Goal: Information Seeking & Learning: Check status

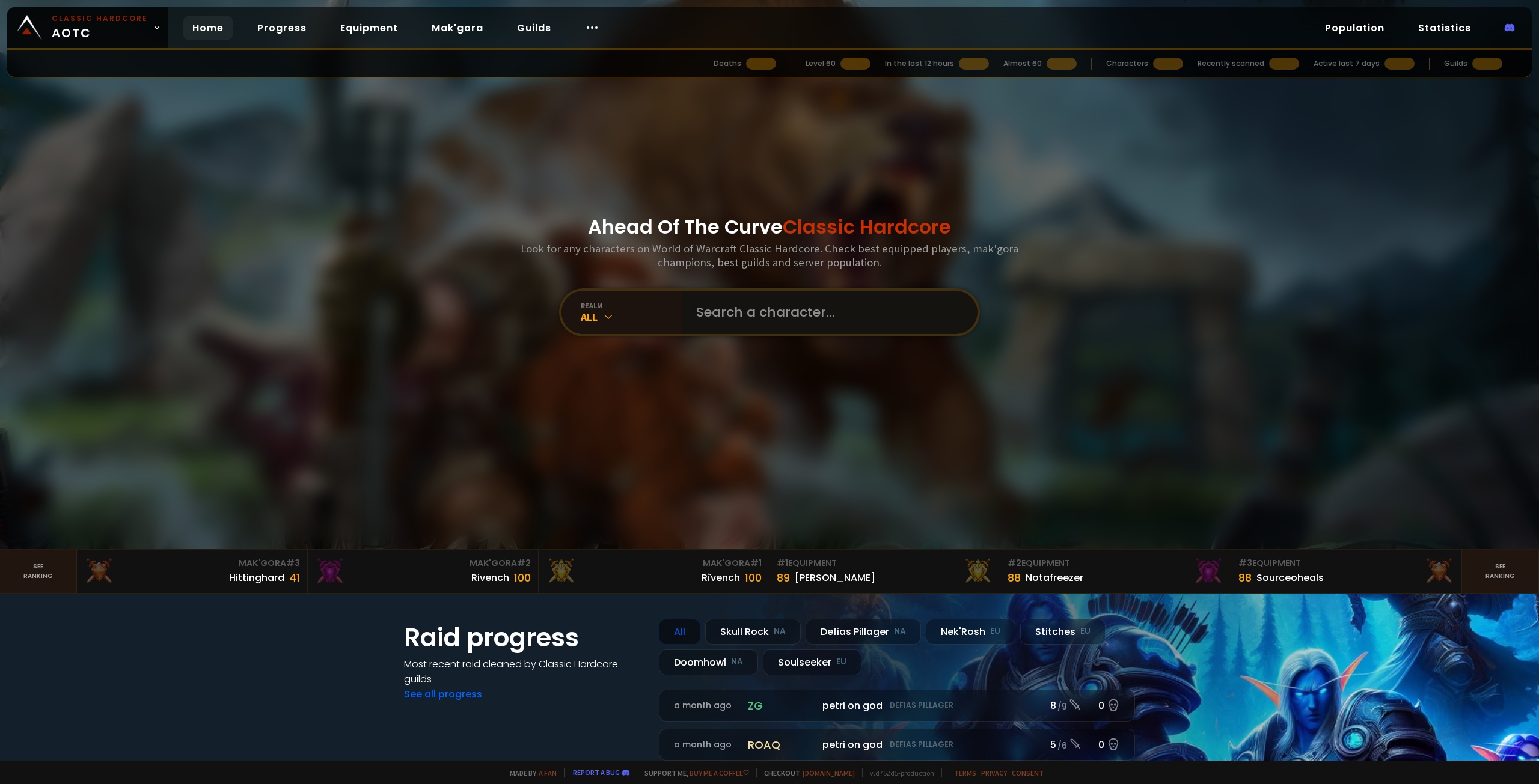
click at [739, 311] on input "text" at bounding box center [826, 313] width 275 height 43
click at [1350, 27] on link "Population" at bounding box center [1355, 28] width 78 height 24
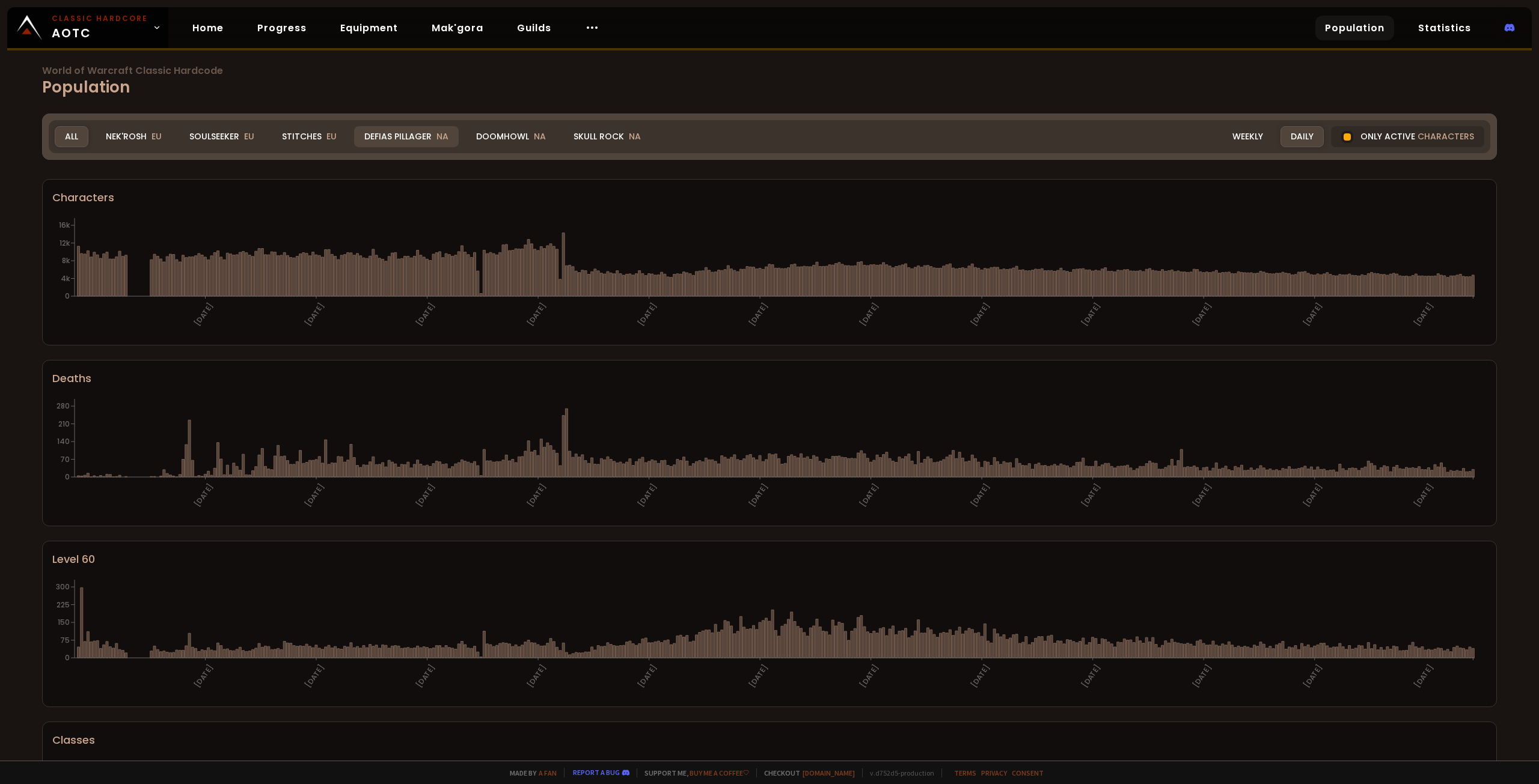
click at [386, 137] on div "Defias Pillager NA" at bounding box center [406, 136] width 105 height 21
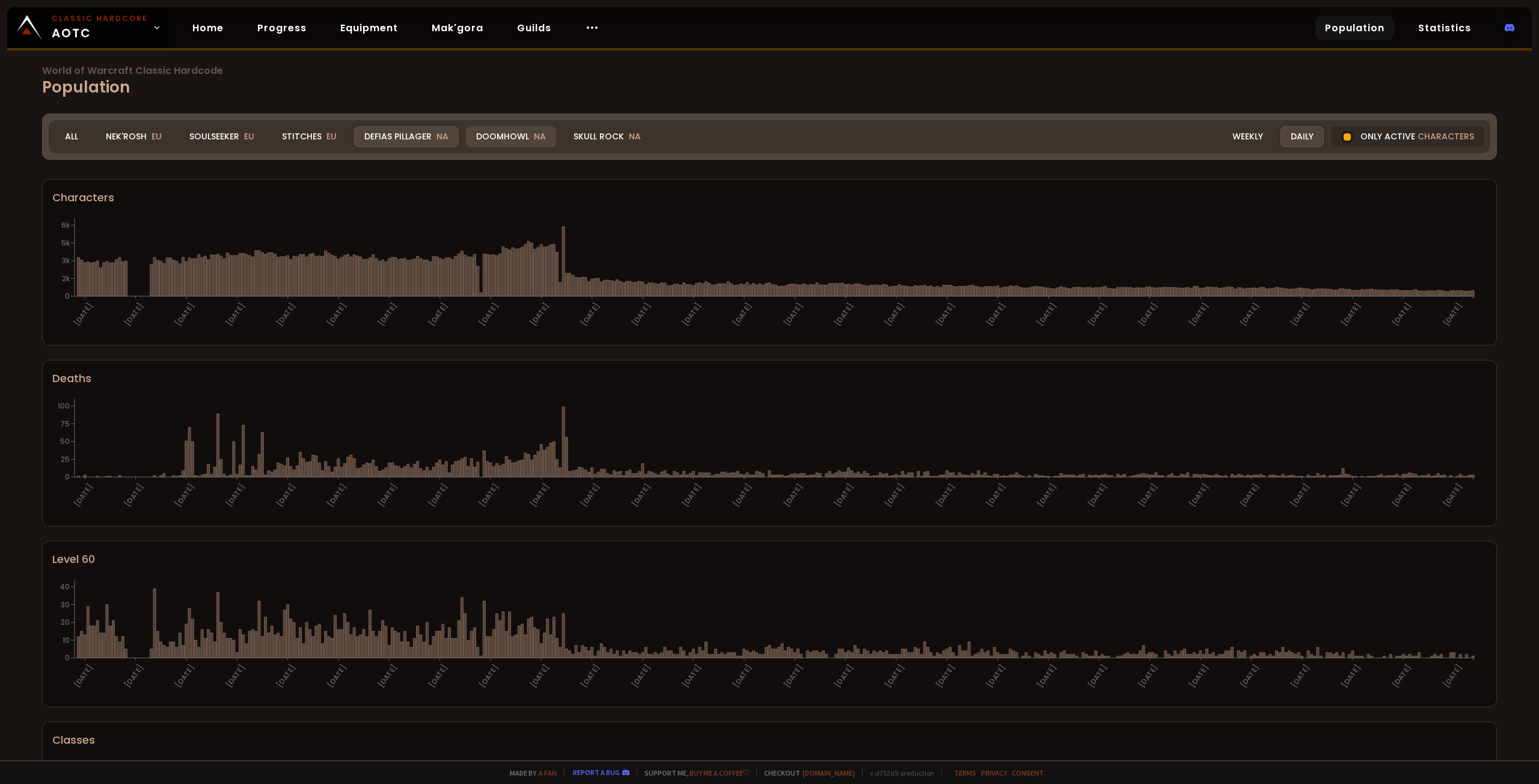
click at [513, 134] on div "Doomhowl NA" at bounding box center [511, 136] width 91 height 21
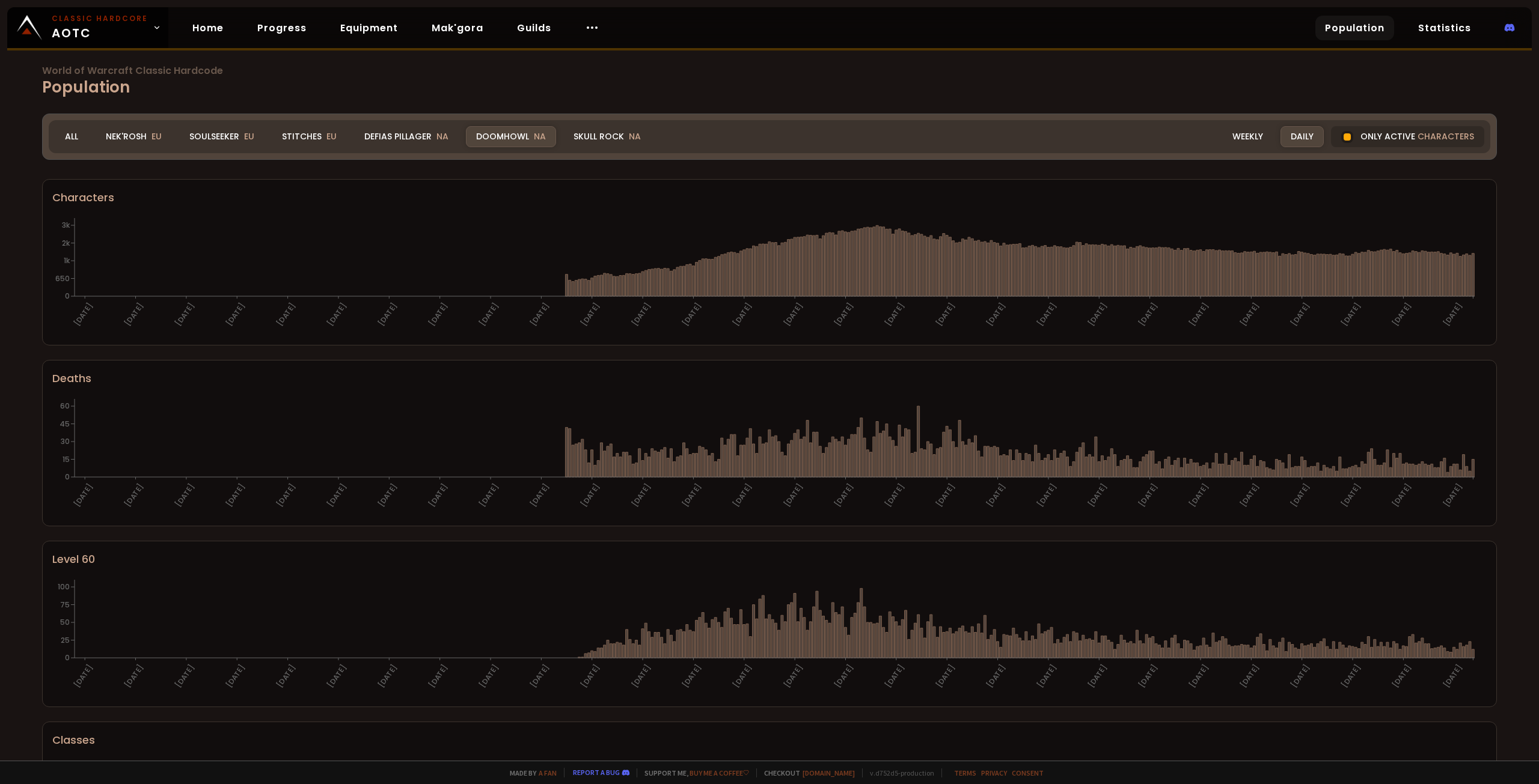
click at [579, 137] on div "Skull Rock NA" at bounding box center [607, 136] width 88 height 21
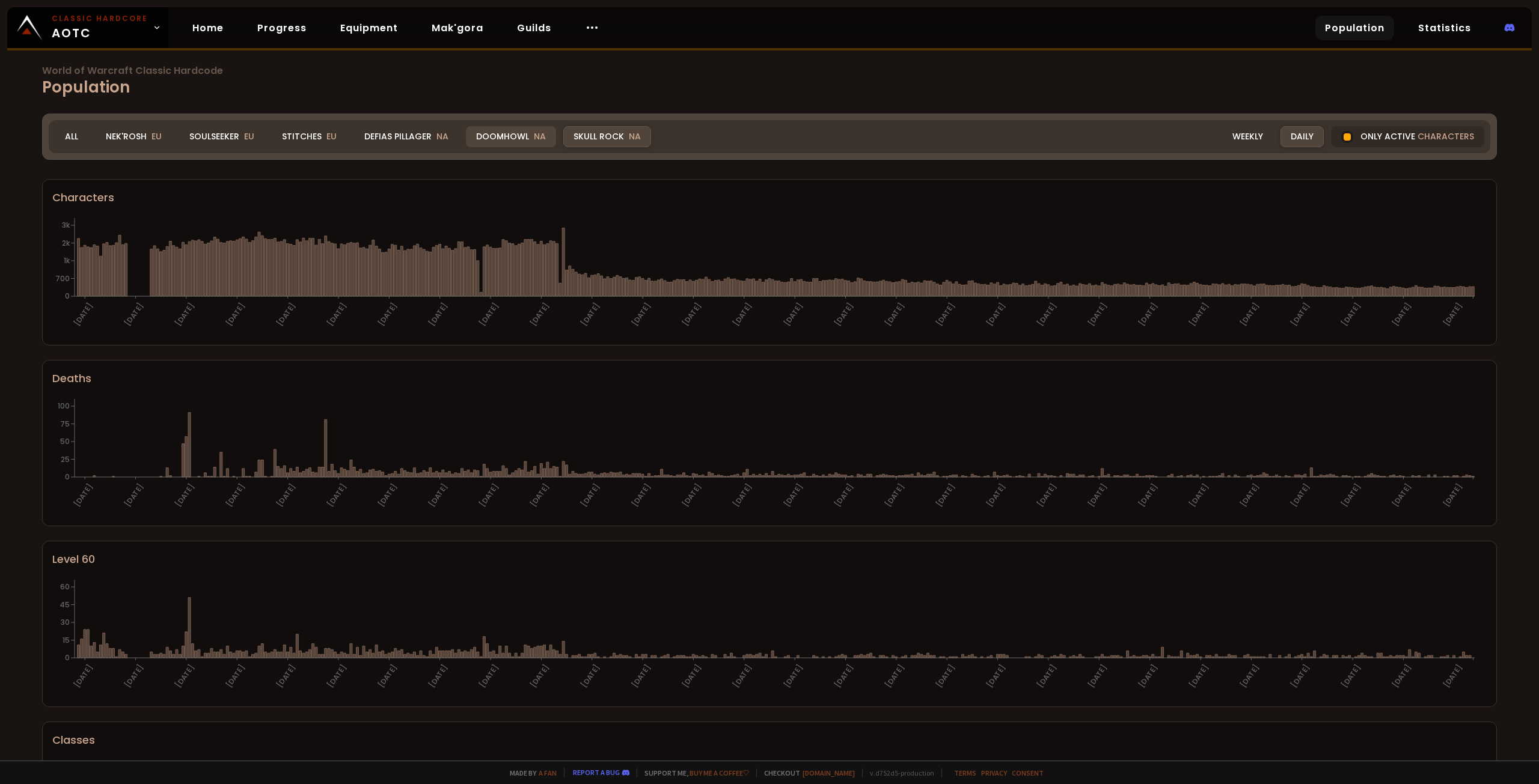
click at [500, 133] on div "Doomhowl NA" at bounding box center [511, 136] width 91 height 21
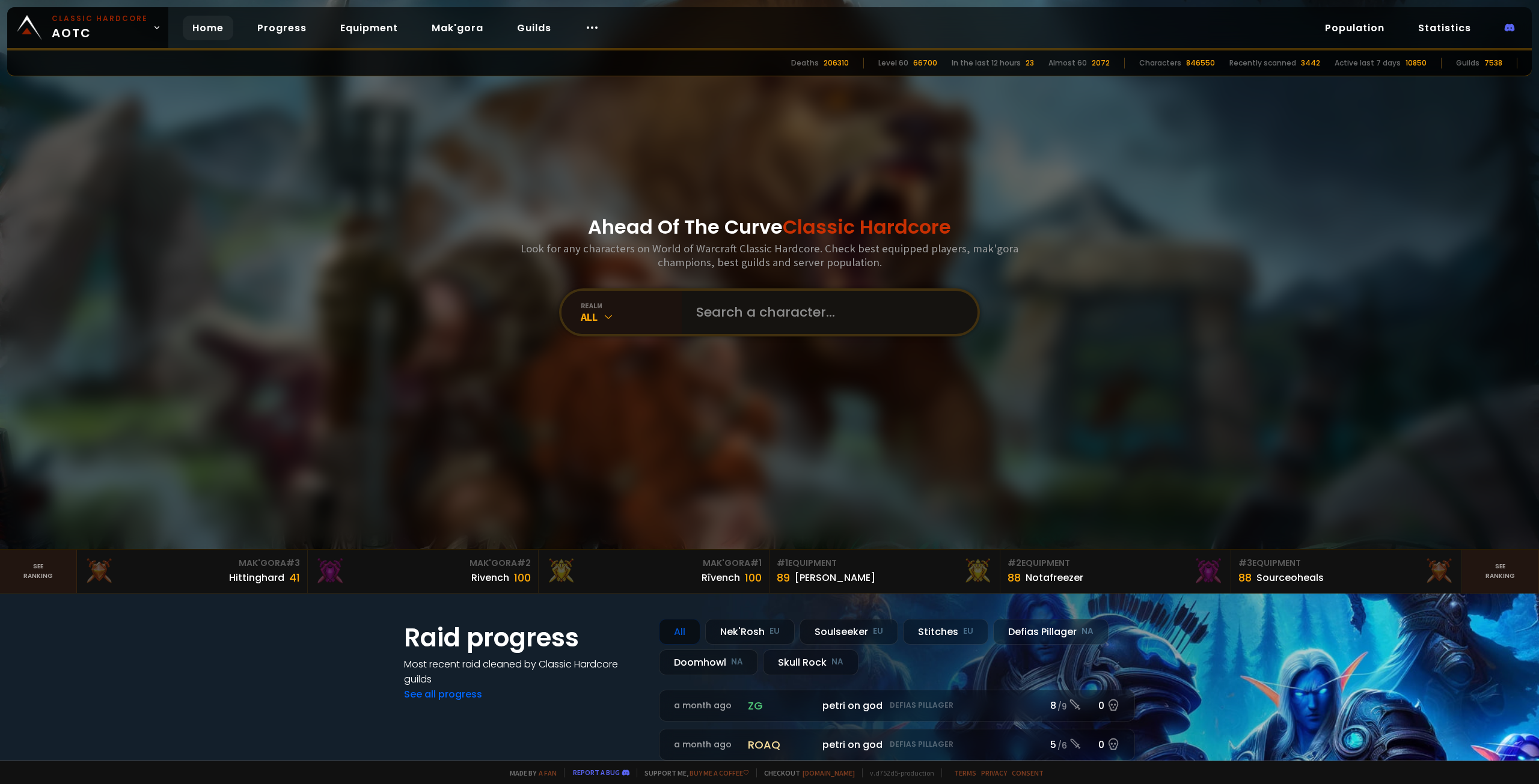
click at [780, 318] on input "text" at bounding box center [826, 313] width 275 height 43
type input "lufendale"
click at [731, 314] on input "text" at bounding box center [826, 313] width 275 height 43
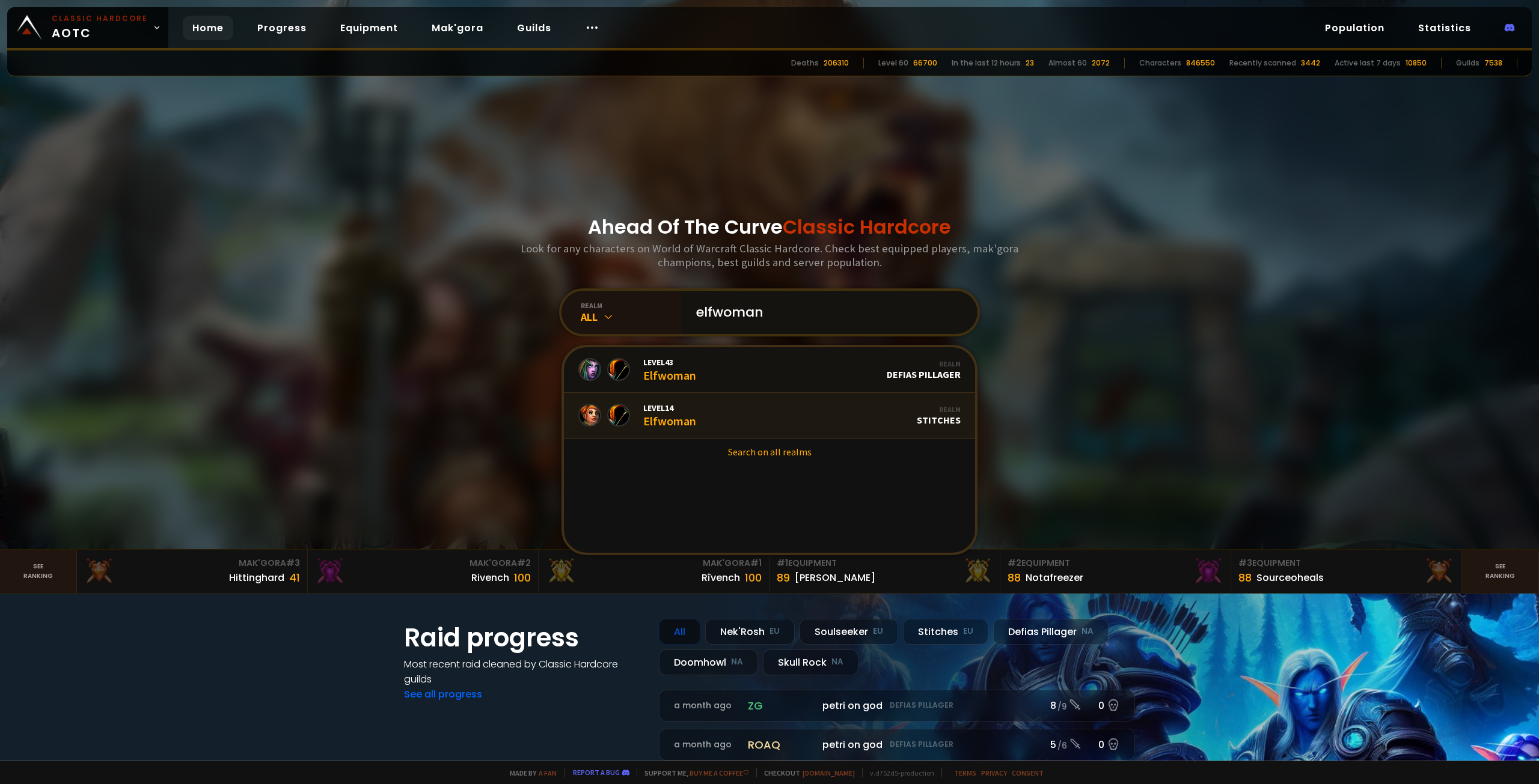
type input "elfwoman"
click at [668, 382] on div "Level 43 Elfwoman" at bounding box center [670, 370] width 53 height 26
